Goal: Transaction & Acquisition: Purchase product/service

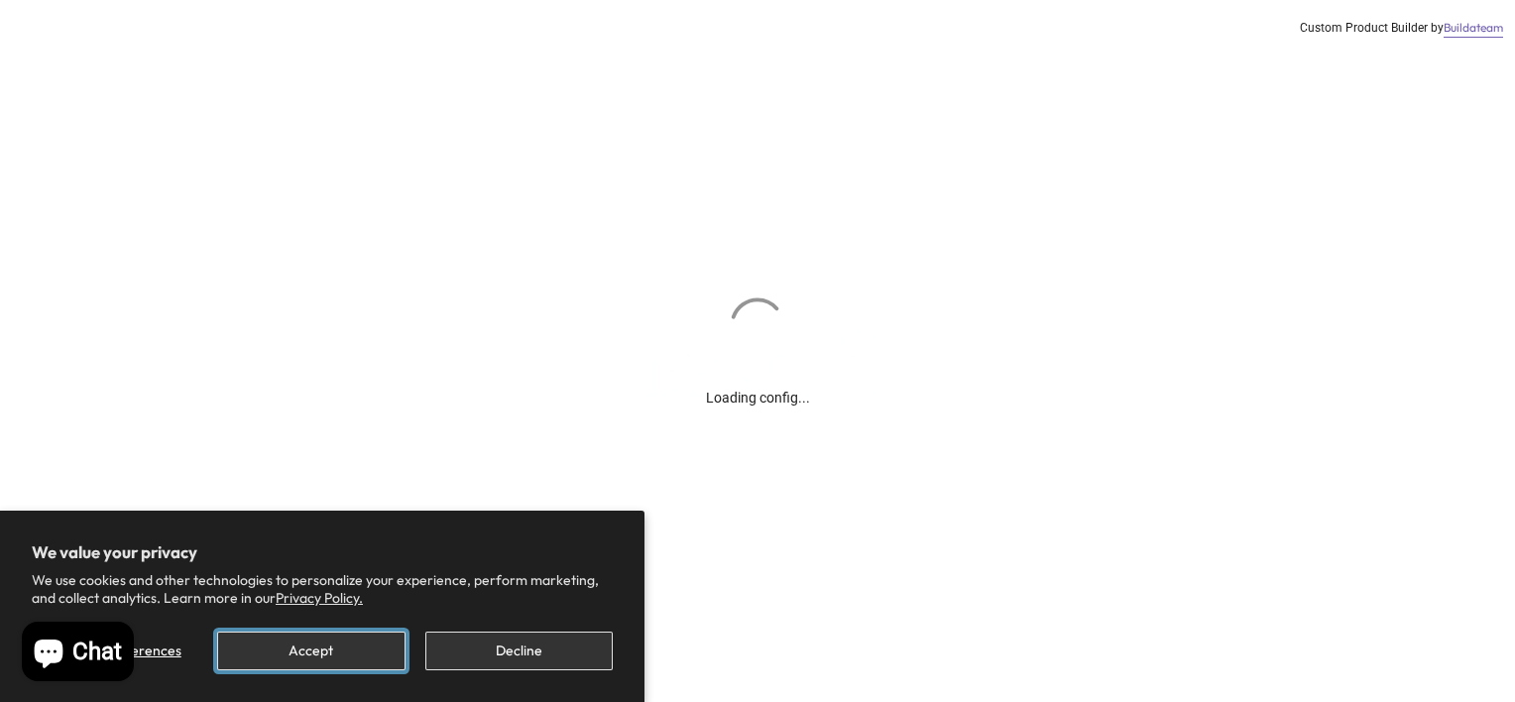
click at [302, 657] on button "Accept" at bounding box center [310, 650] width 187 height 39
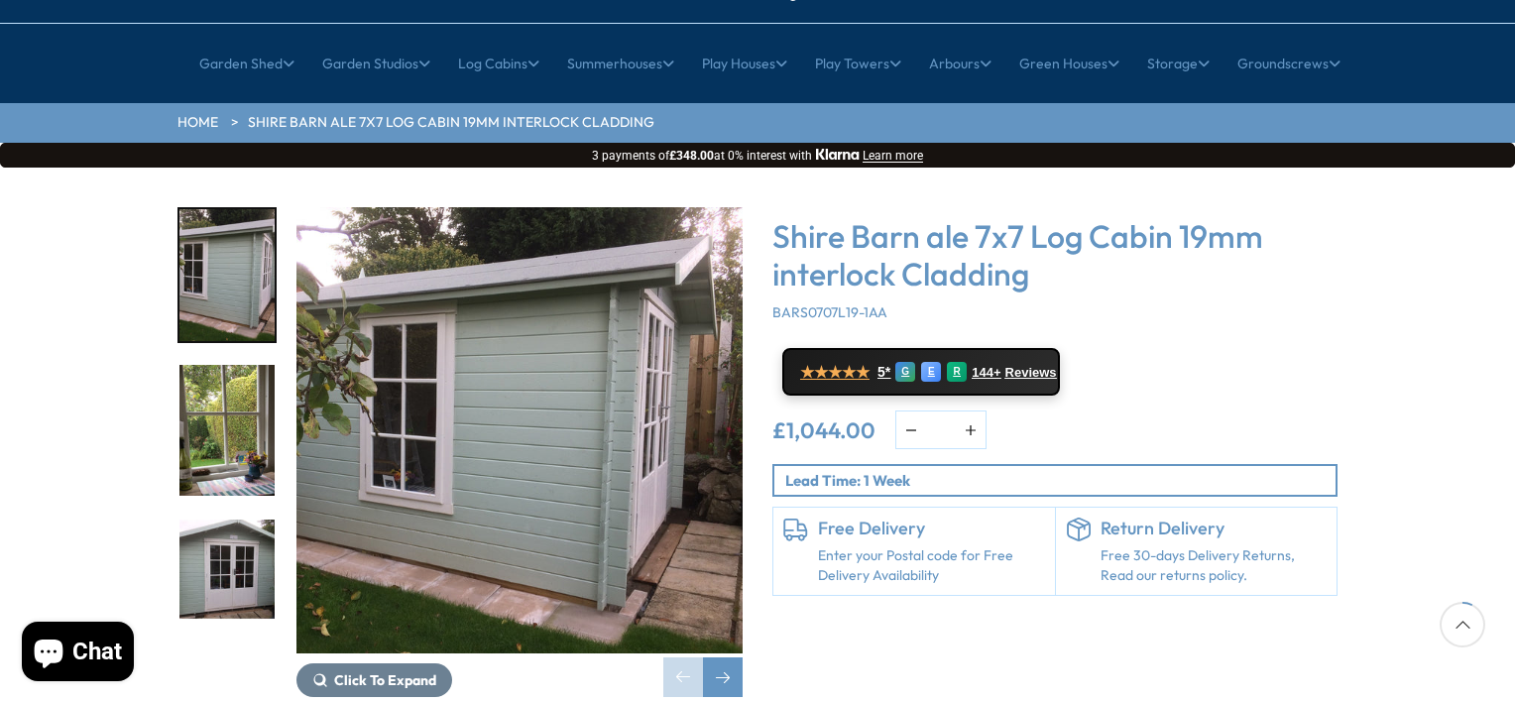
scroll to position [198, 0]
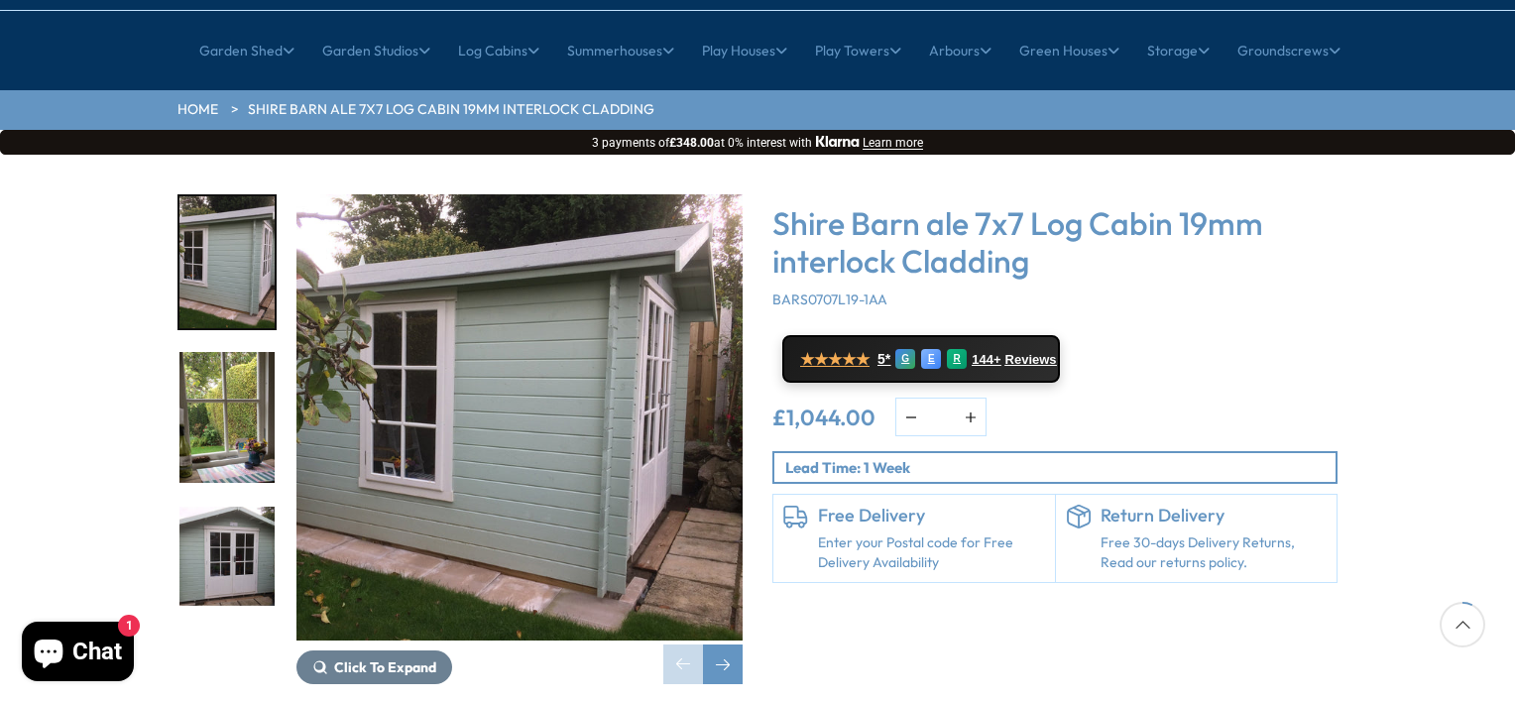
click at [224, 382] on img "2 / 11" at bounding box center [226, 418] width 95 height 132
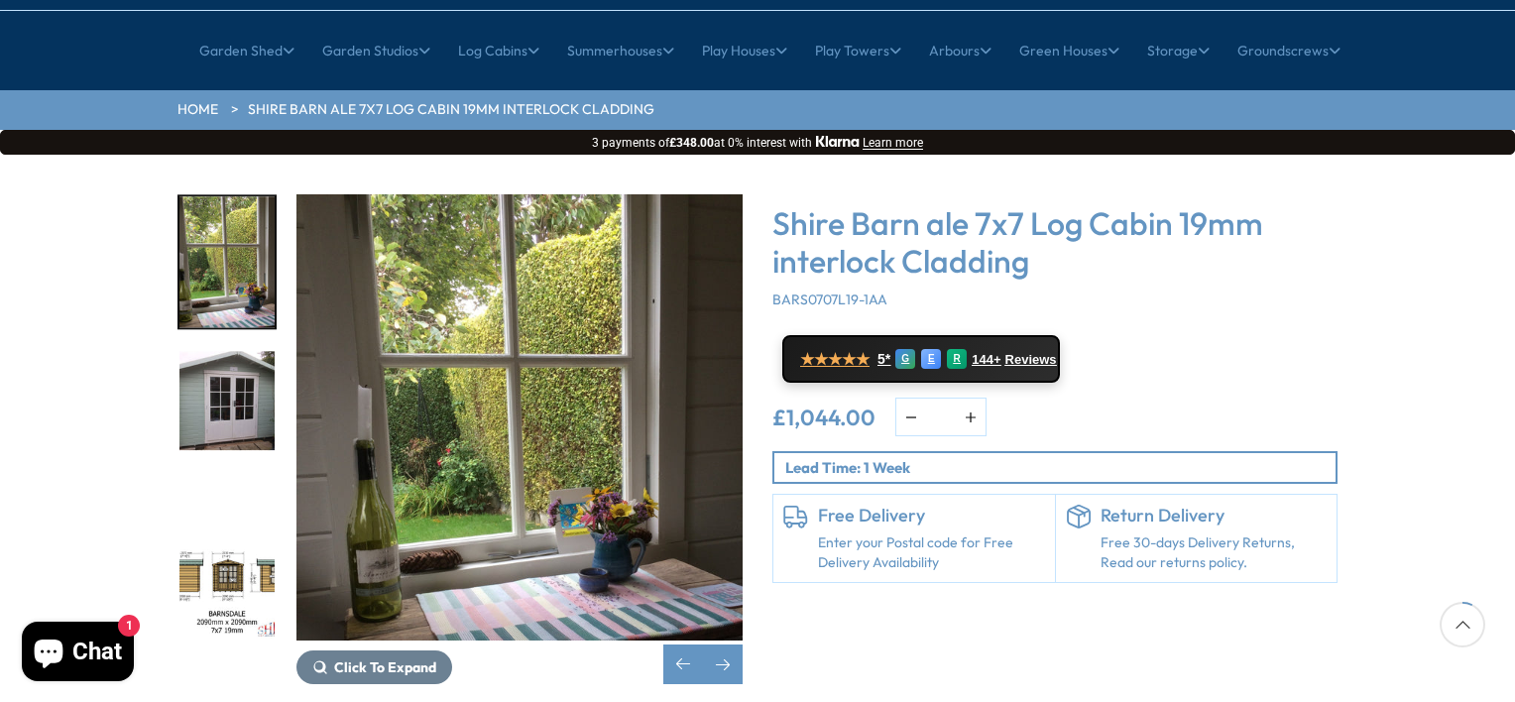
click at [233, 352] on img "3 / 11" at bounding box center [226, 418] width 95 height 132
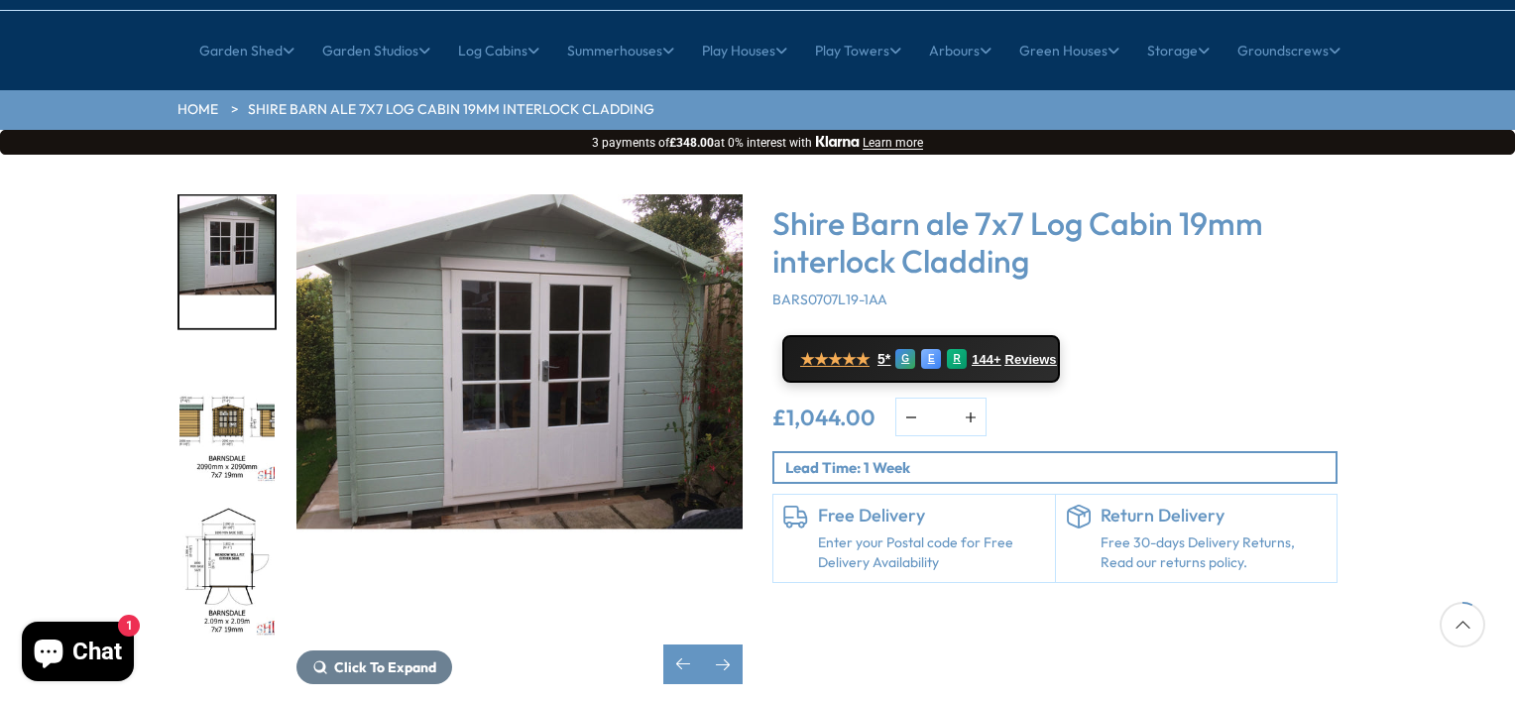
click at [208, 373] on img "4 / 11" at bounding box center [226, 418] width 95 height 132
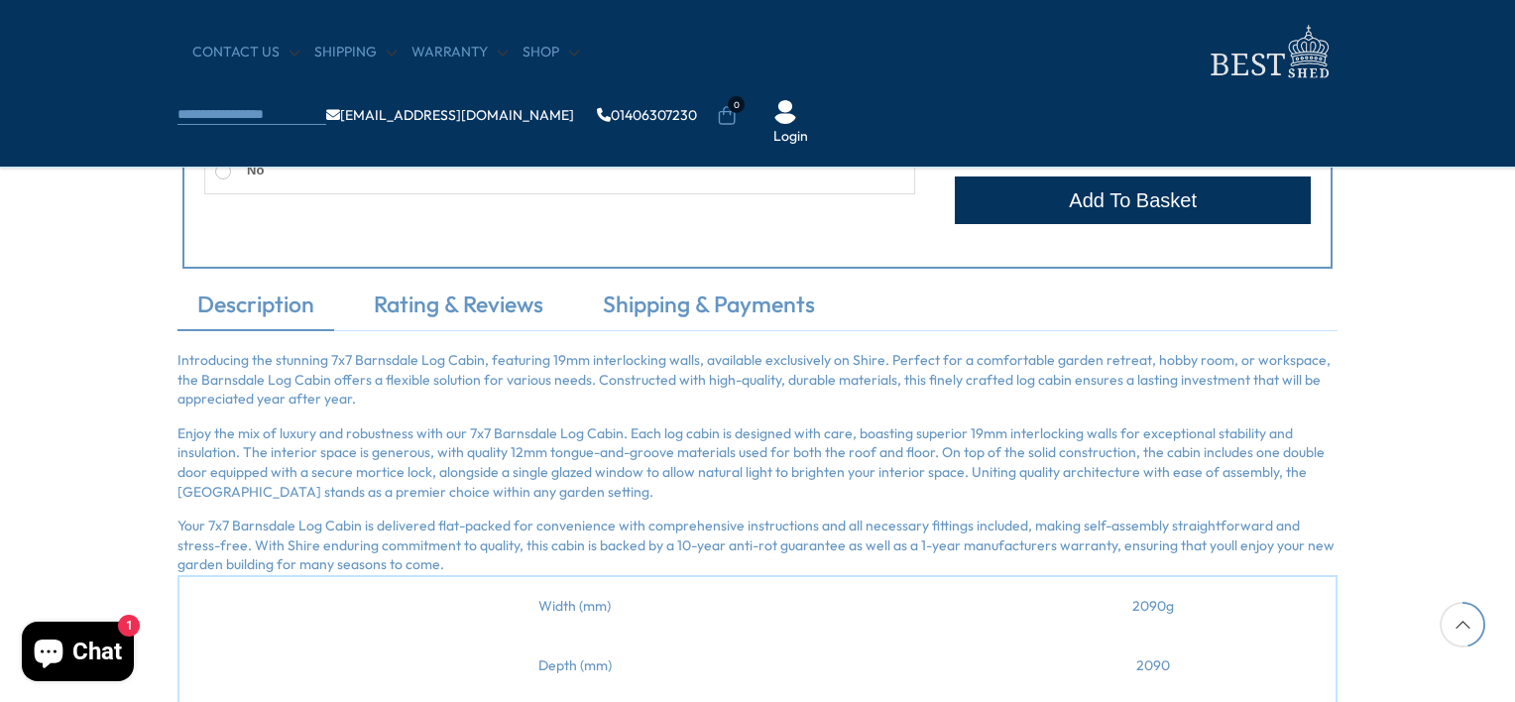
scroll to position [1189, 0]
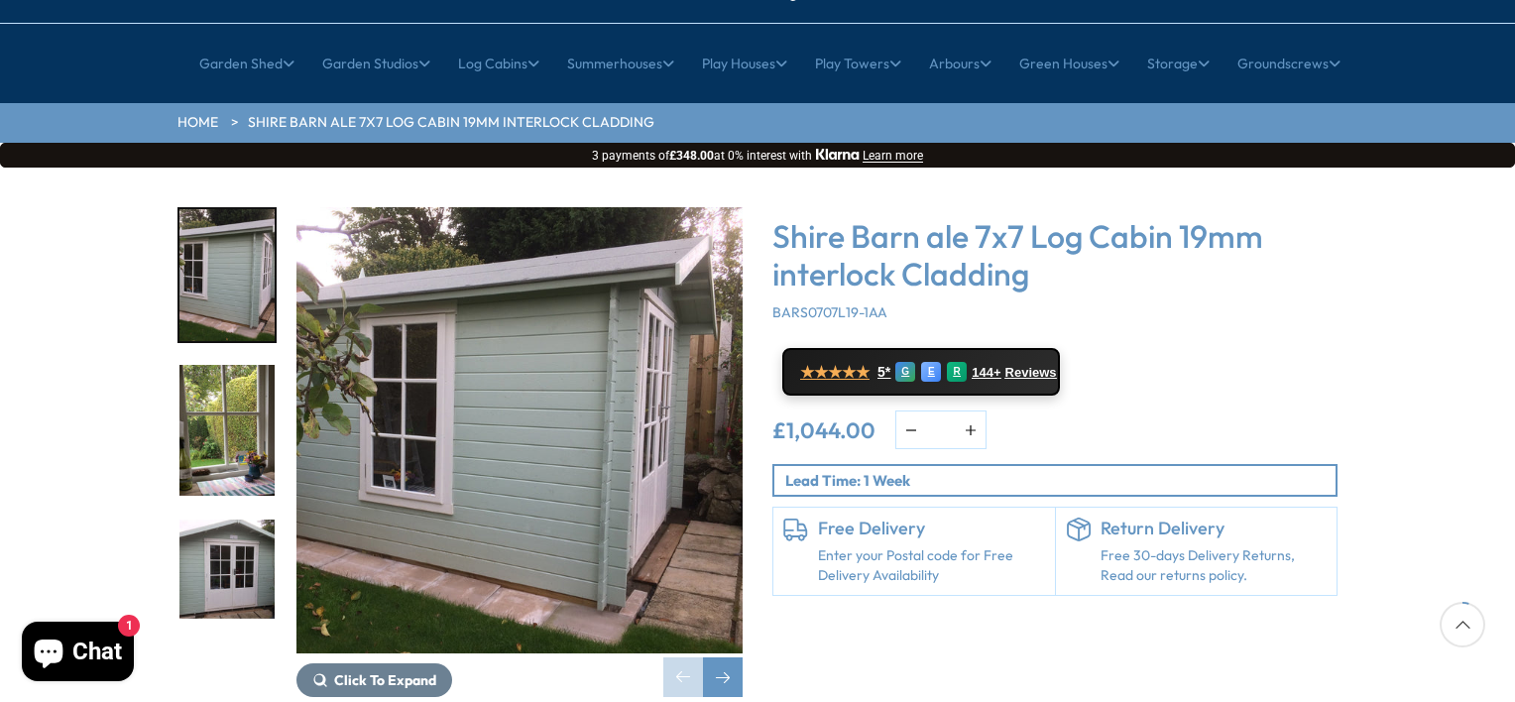
scroll to position [198, 0]
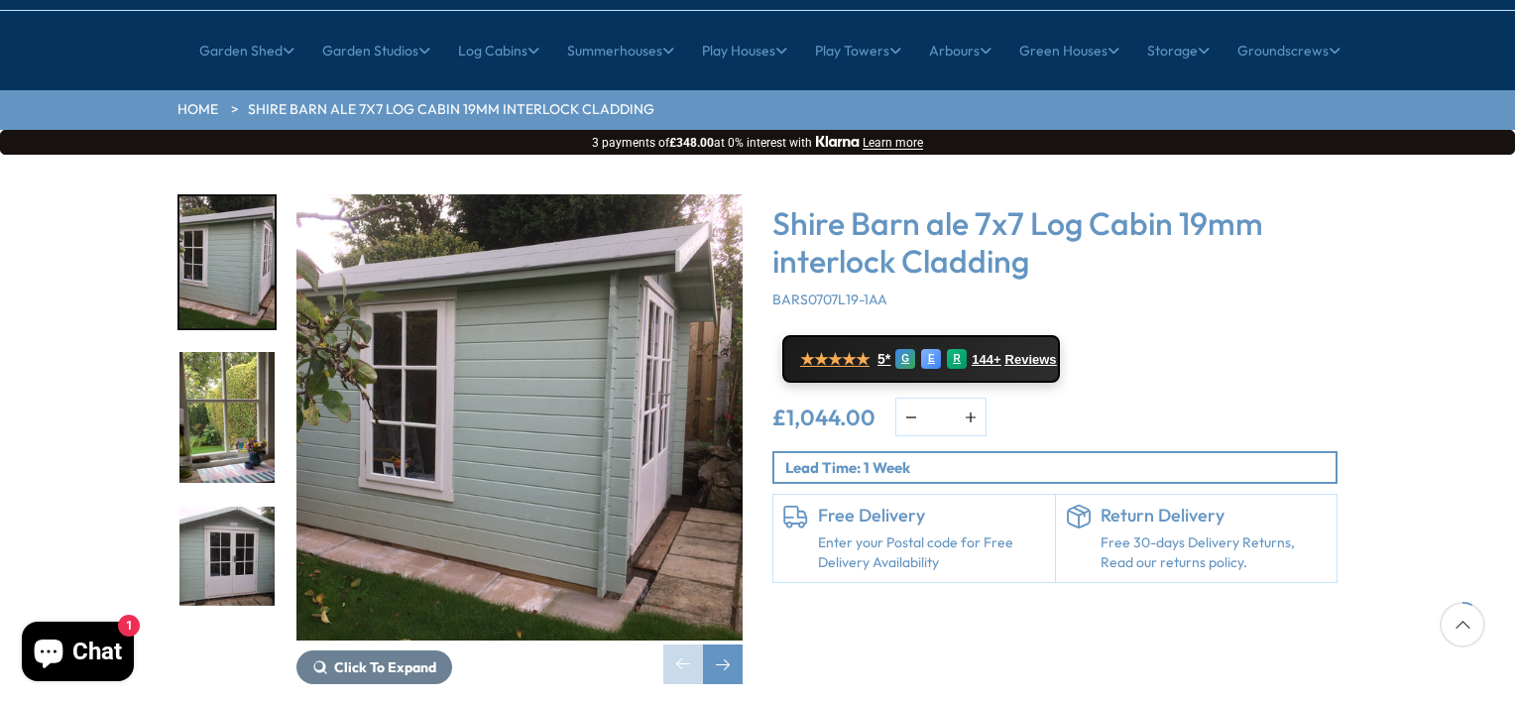
click at [260, 352] on img "2 / 11" at bounding box center [226, 418] width 95 height 132
click at [204, 507] on img "3 / 11" at bounding box center [226, 573] width 95 height 132
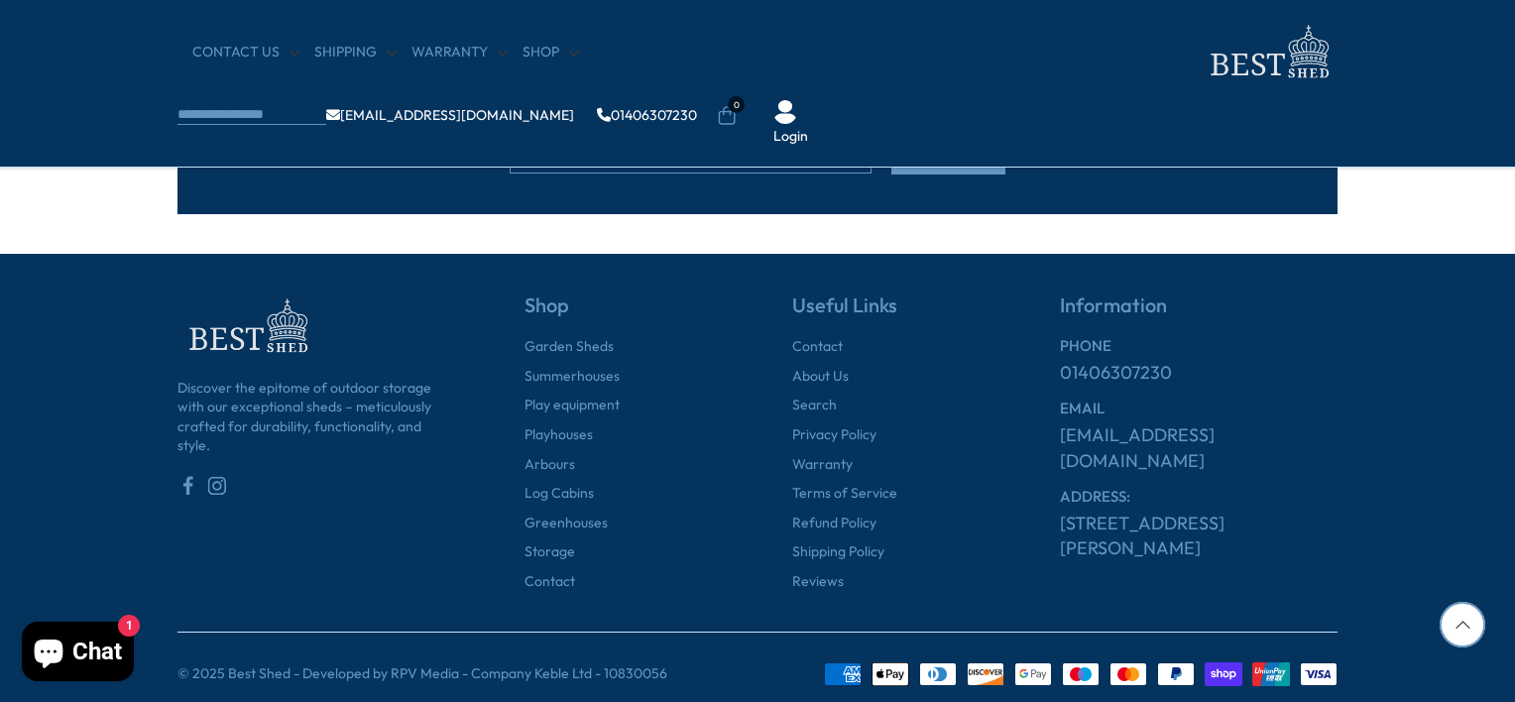
scroll to position [2610, 0]
